Goal: Task Accomplishment & Management: Manage account settings

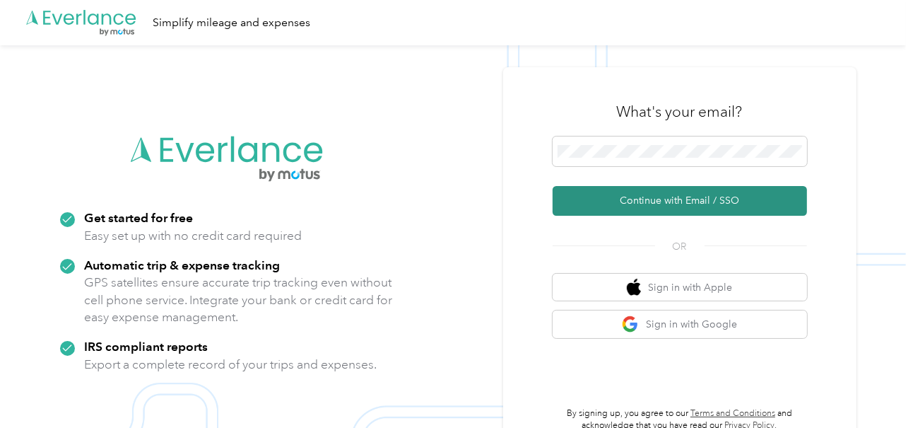
click at [672, 197] on button "Continue with Email / SSO" at bounding box center [680, 201] width 254 height 30
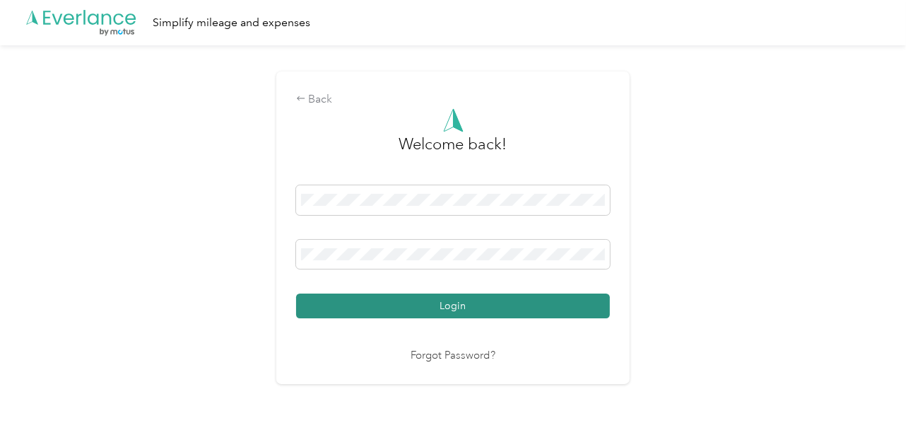
click at [453, 305] on button "Login" at bounding box center [453, 305] width 314 height 25
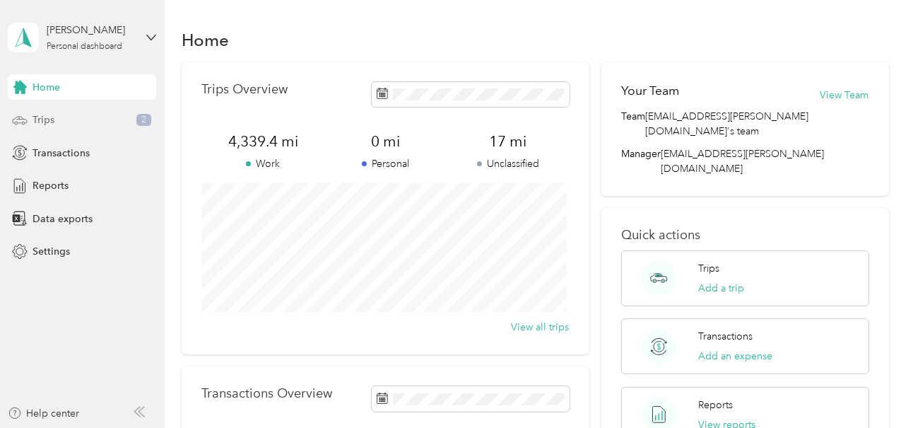
click at [59, 120] on div "Trips 2" at bounding box center [82, 119] width 148 height 25
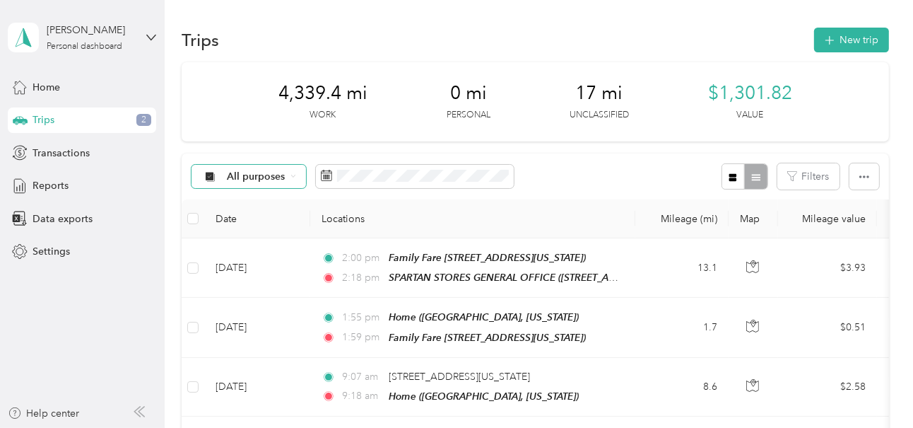
click at [293, 175] on icon at bounding box center [294, 176] width 6 height 6
click at [266, 199] on span "All purposes" at bounding box center [268, 201] width 83 height 15
